Goal: Task Accomplishment & Management: Use online tool/utility

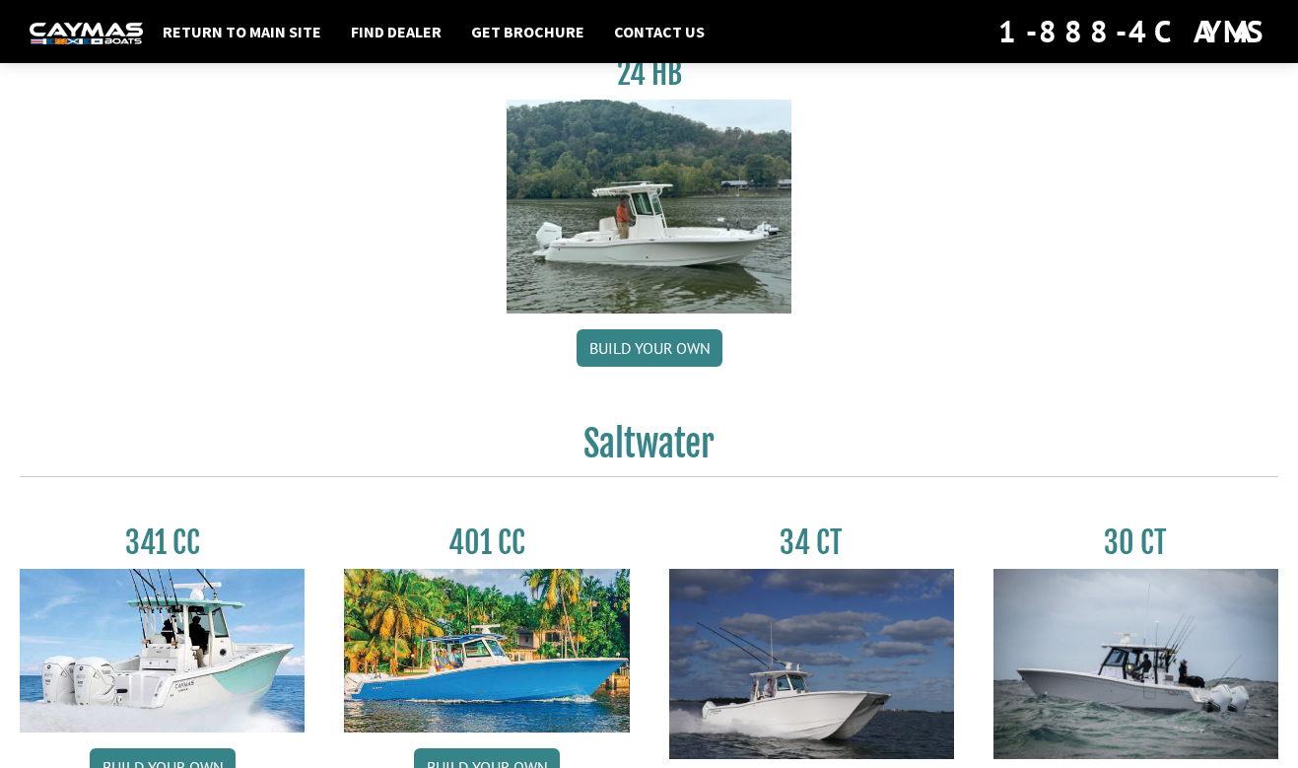
scroll to position [532, 0]
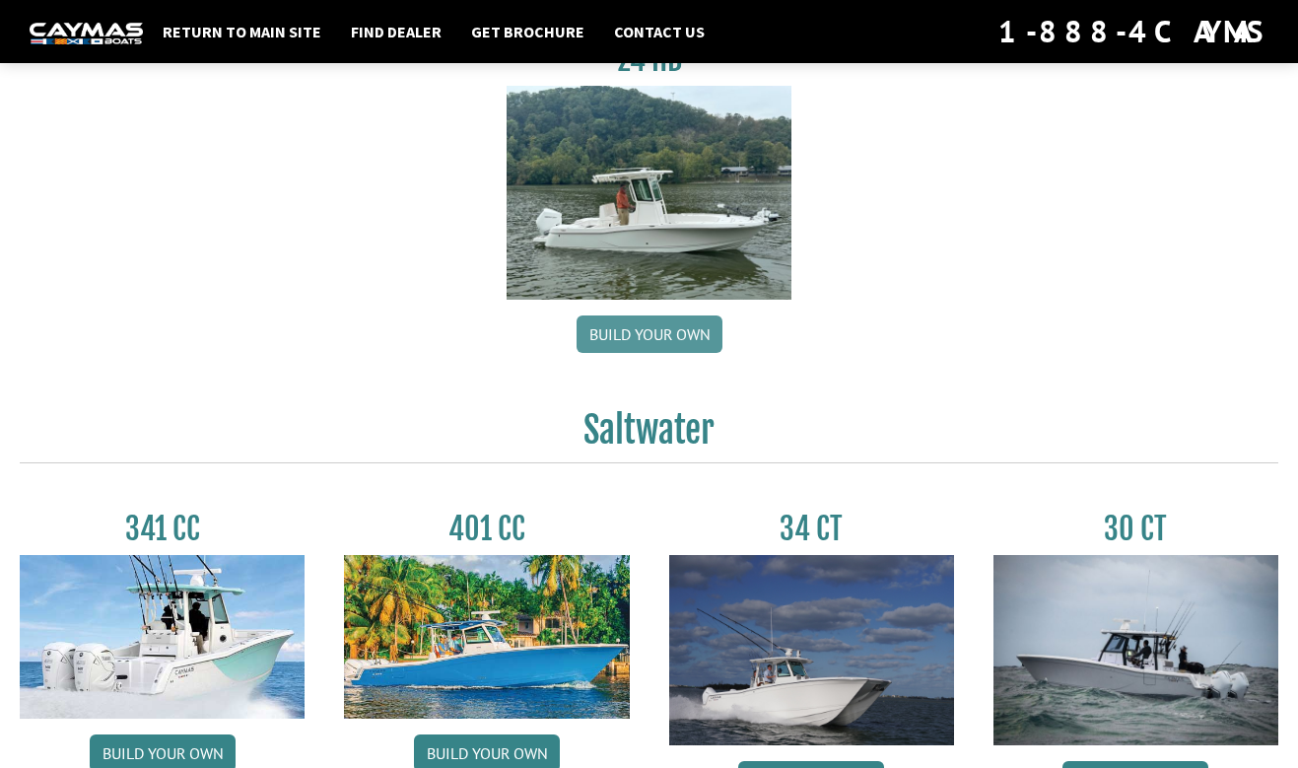
click at [645, 349] on link "Build your own" at bounding box center [650, 333] width 146 height 37
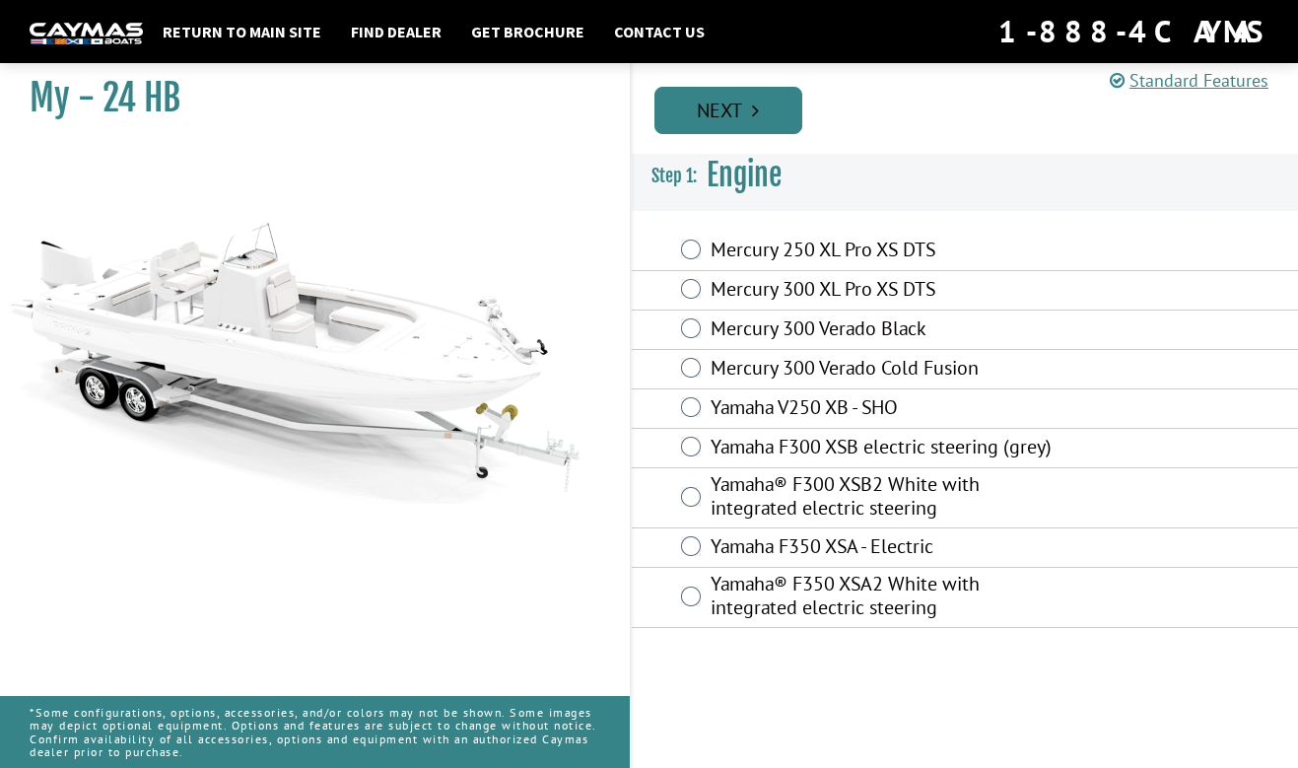
click at [779, 111] on link "Next" at bounding box center [729, 110] width 148 height 47
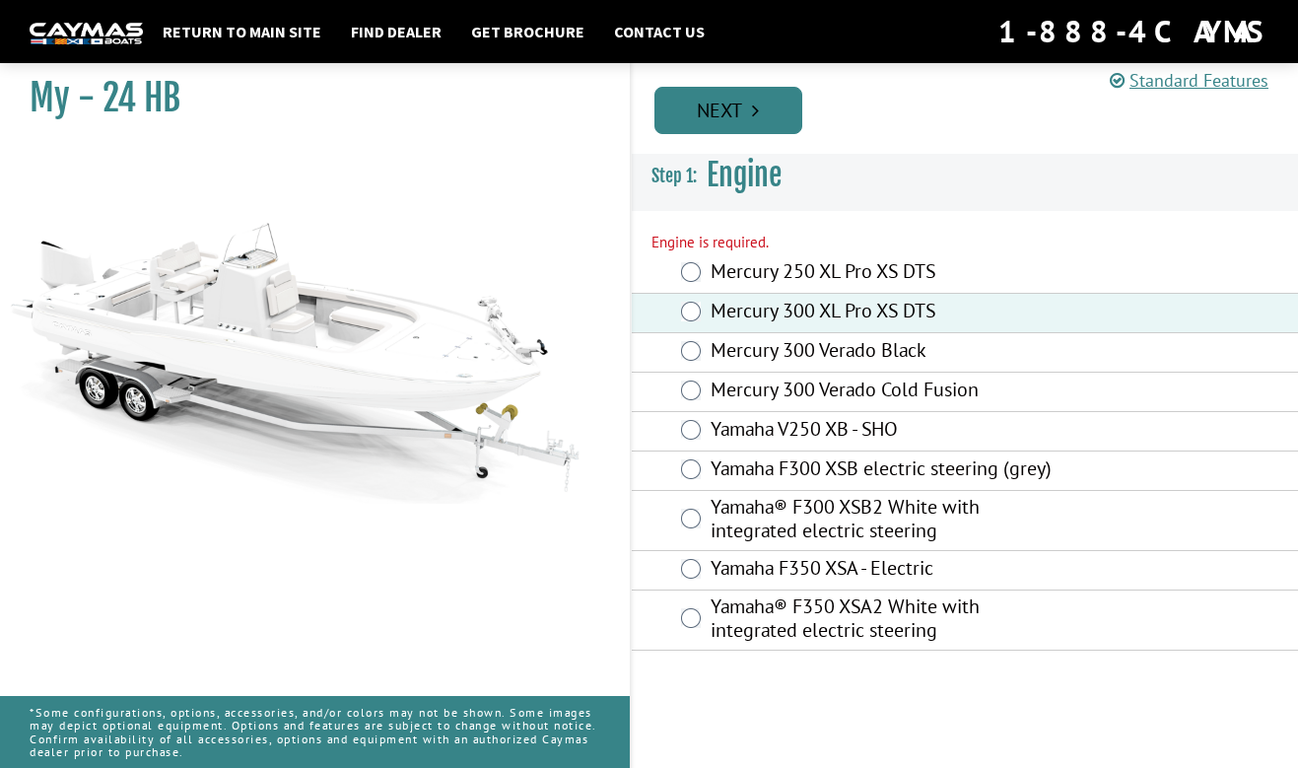
click at [742, 109] on link "Next" at bounding box center [729, 110] width 148 height 47
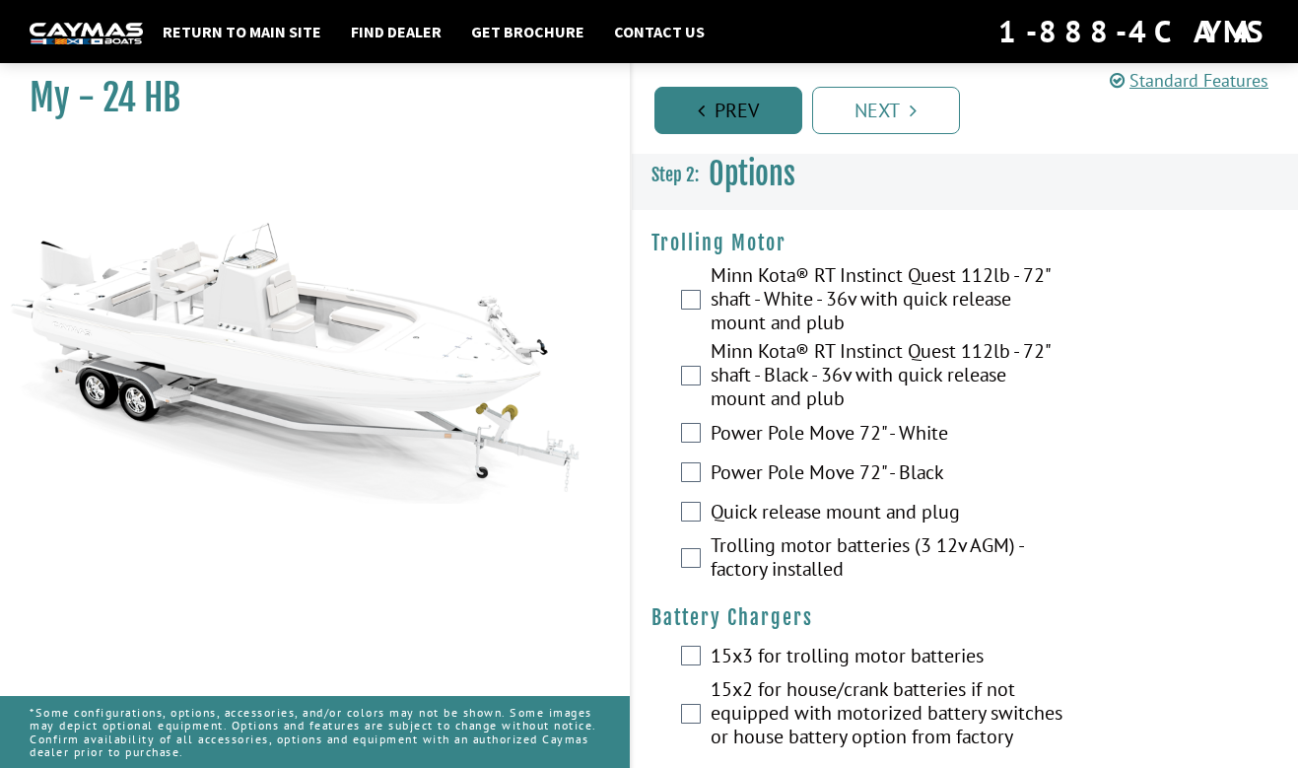
click at [748, 125] on link "Prev" at bounding box center [729, 110] width 148 height 47
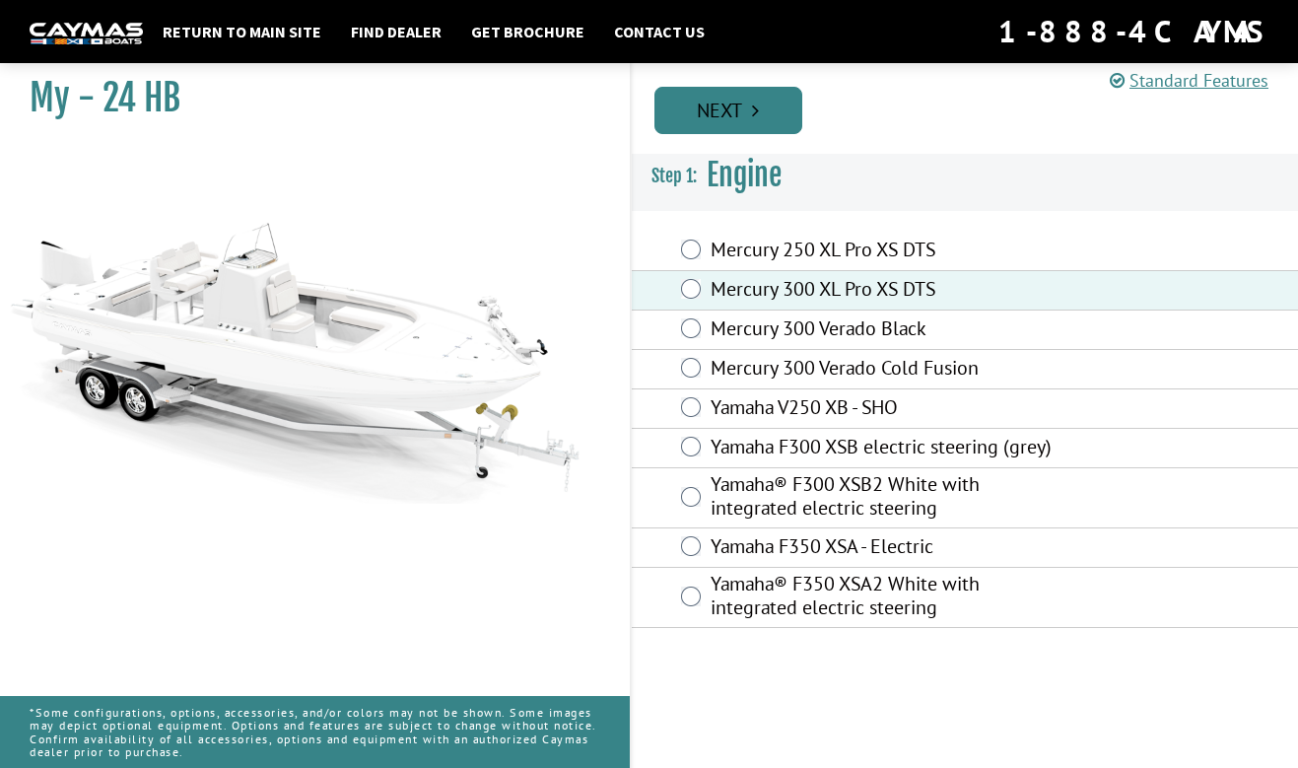
click at [747, 119] on link "Next" at bounding box center [729, 110] width 148 height 47
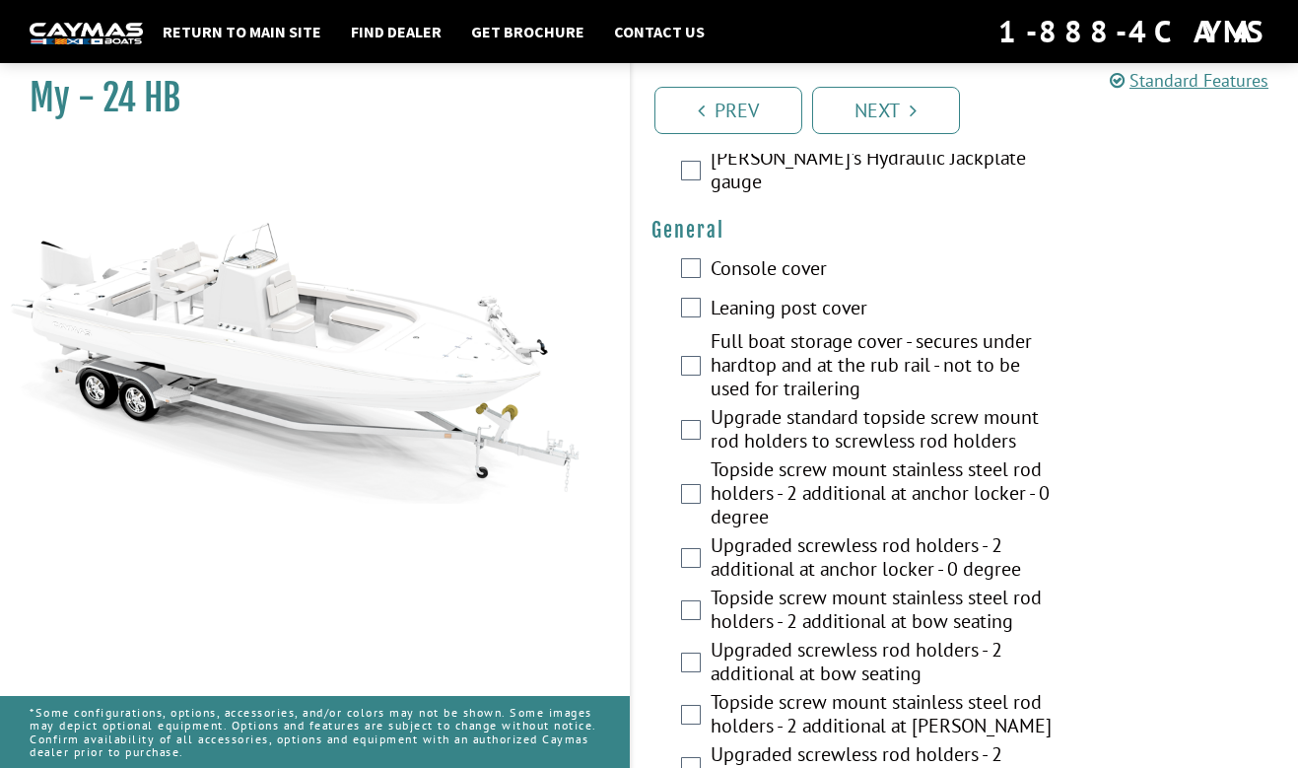
scroll to position [958, 0]
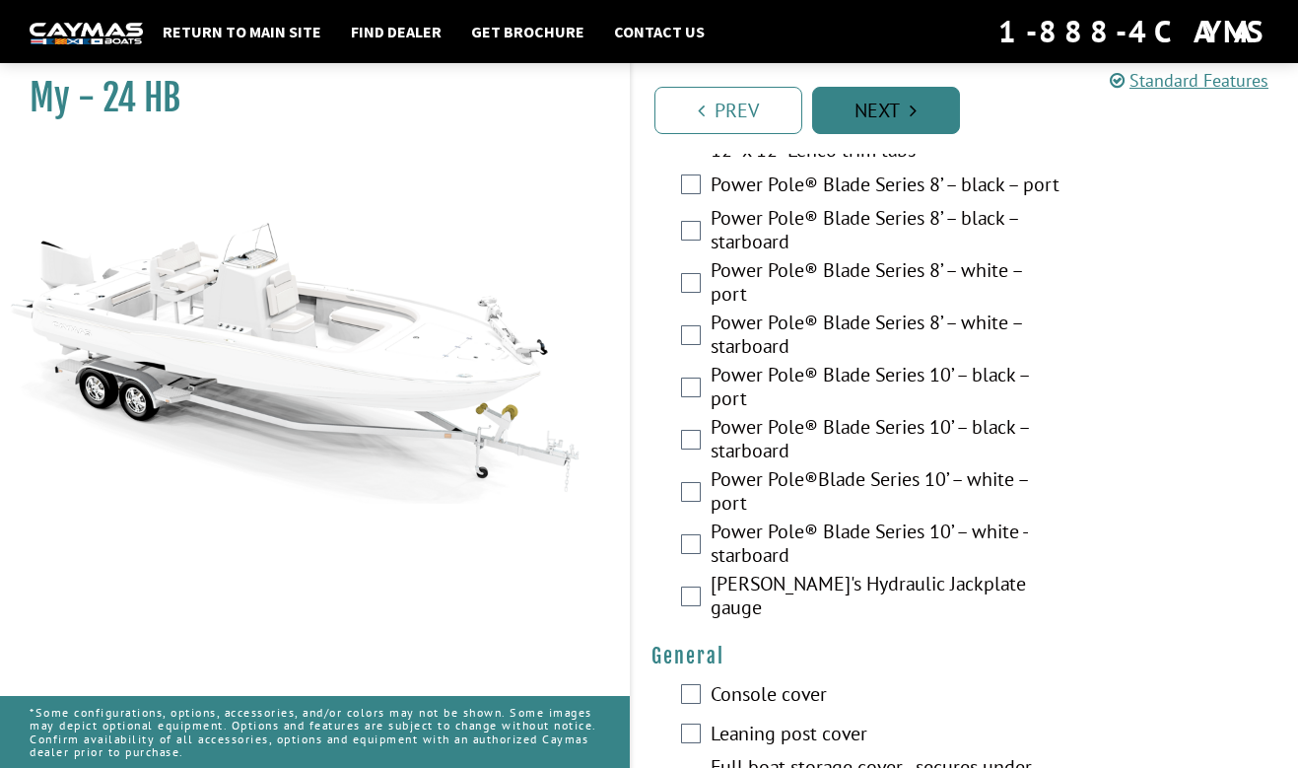
click at [731, 115] on link "Prev" at bounding box center [729, 110] width 148 height 47
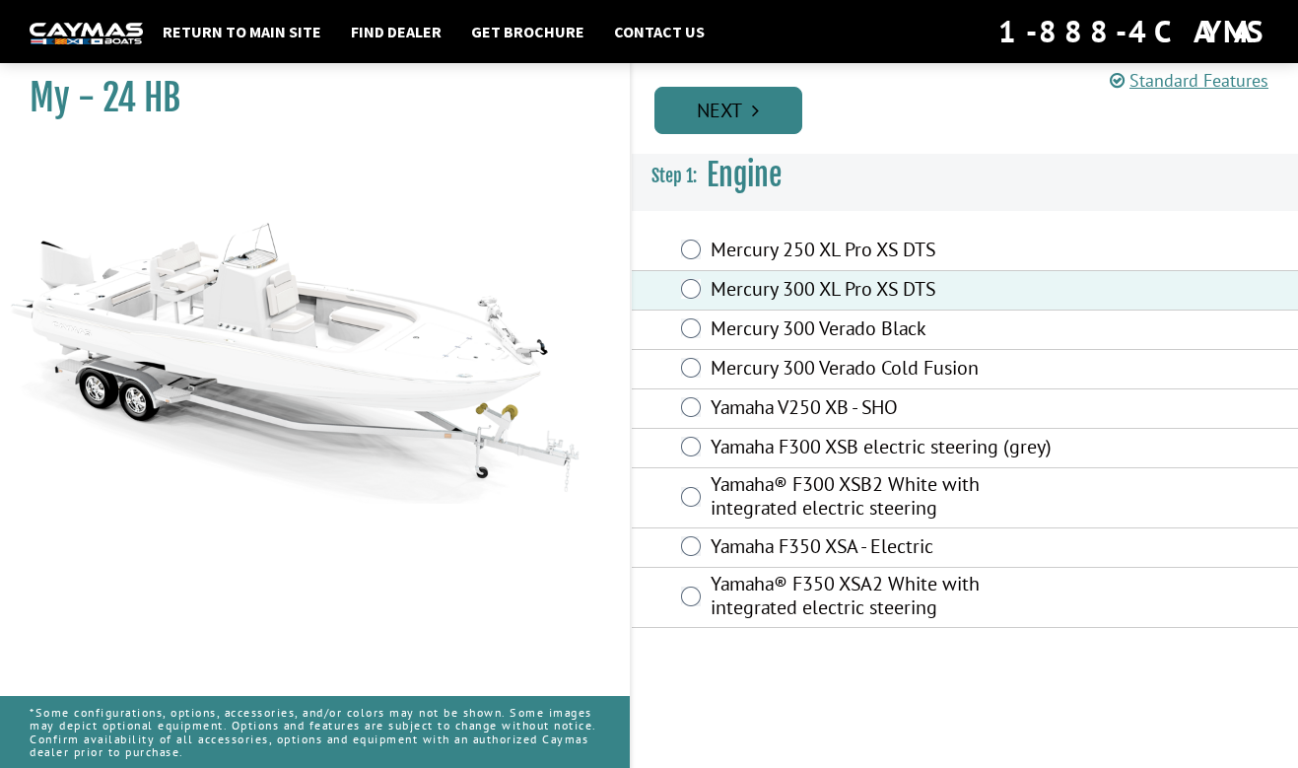
click at [745, 106] on link "Next" at bounding box center [729, 110] width 148 height 47
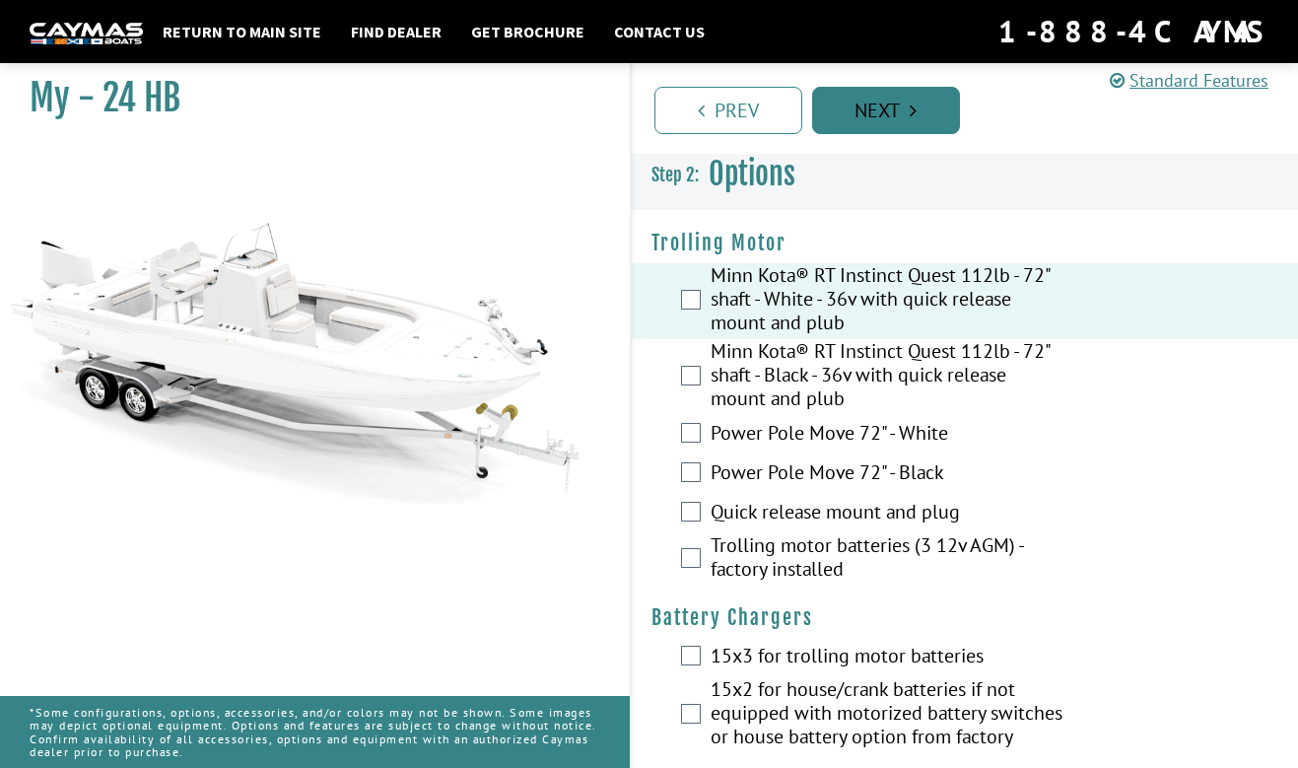
click at [893, 115] on link "Next" at bounding box center [886, 110] width 148 height 47
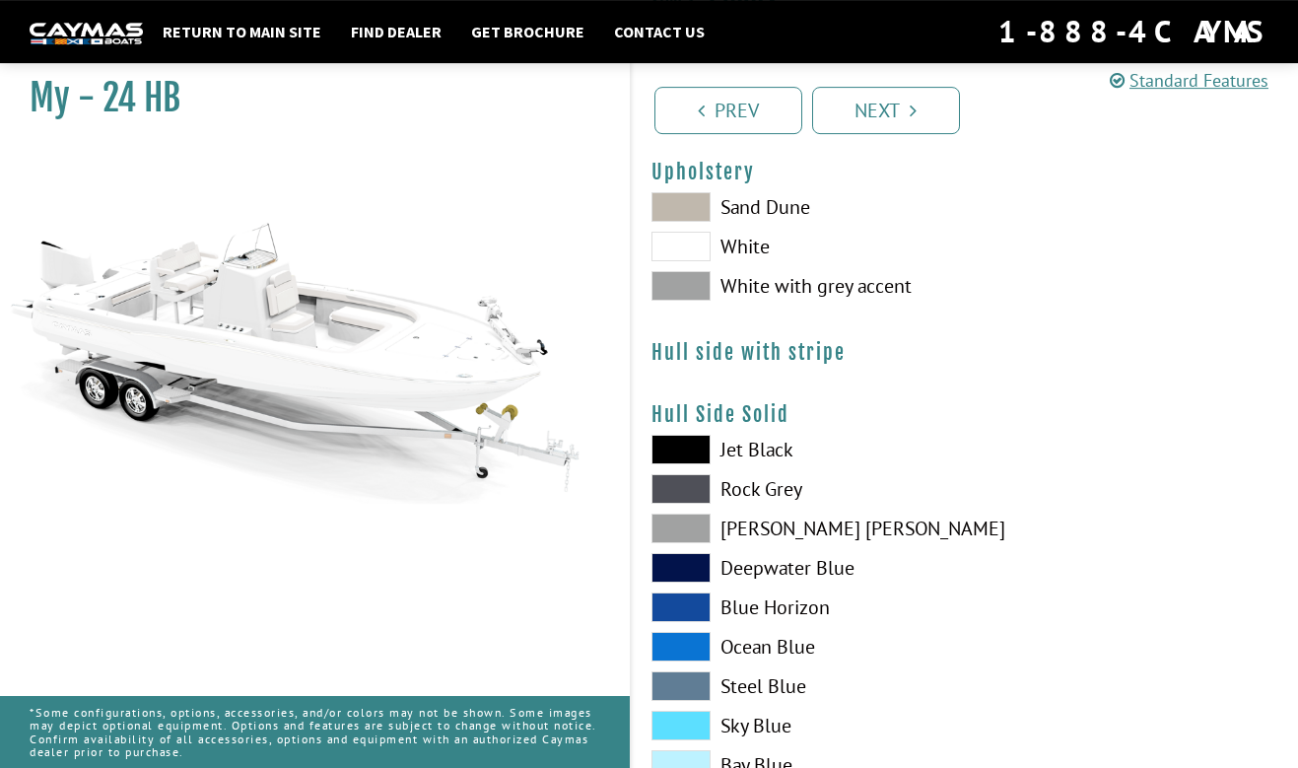
scroll to position [213, 0]
